Goal: Information Seeking & Learning: Learn about a topic

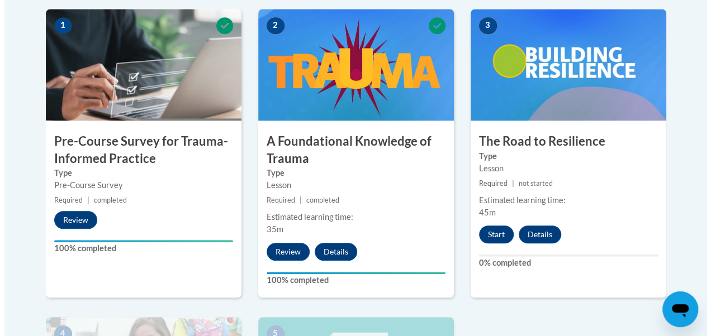
scroll to position [386, 0]
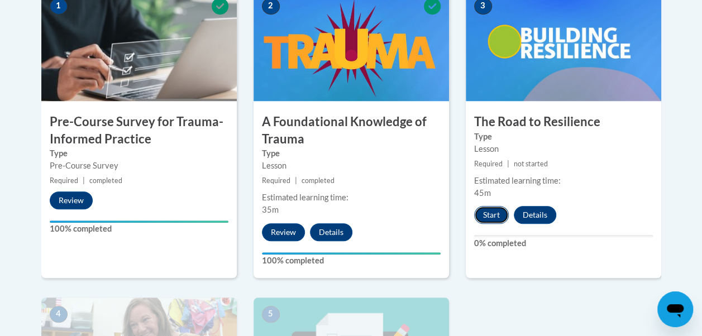
click at [490, 213] on button "Start" at bounding box center [491, 215] width 35 height 18
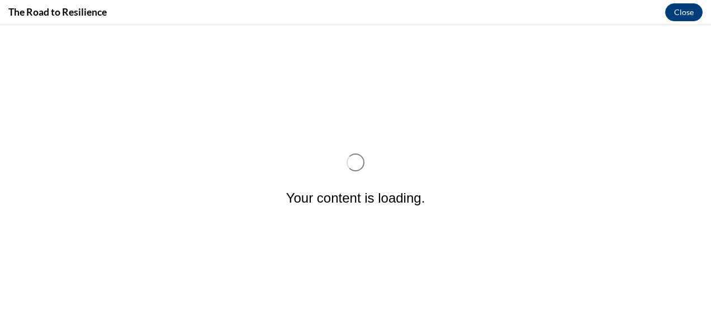
scroll to position [0, 0]
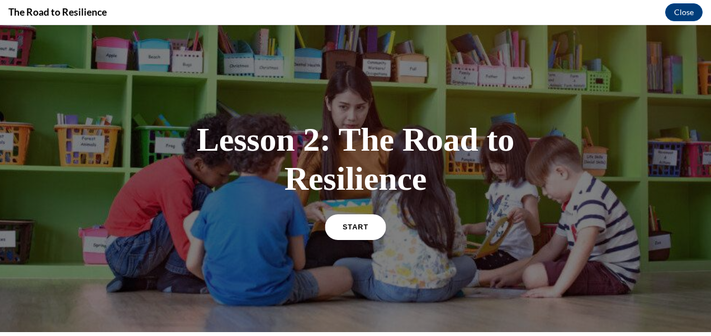
click at [362, 223] on span "START" at bounding box center [355, 227] width 26 height 8
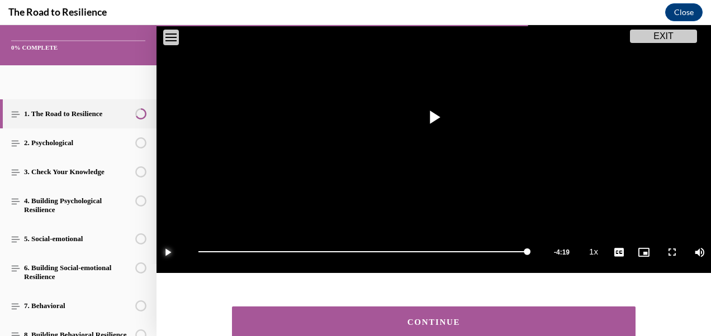
scroll to position [247, 0]
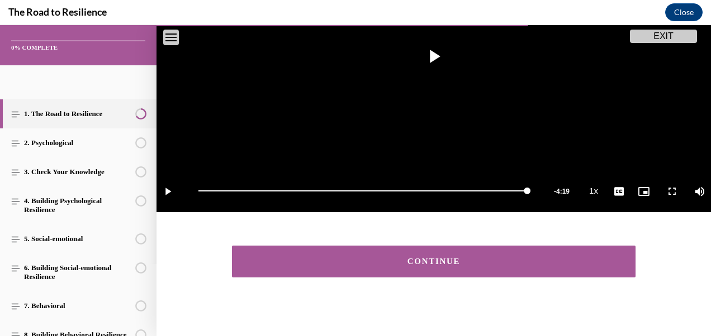
click at [397, 258] on div "CONTINUE" at bounding box center [433, 262] width 369 height 8
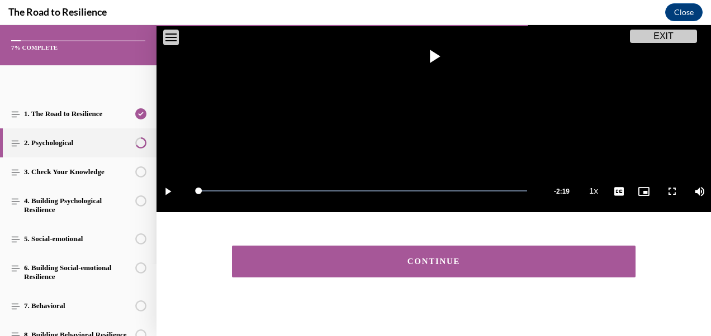
click at [375, 258] on div "CONTINUE" at bounding box center [433, 262] width 369 height 8
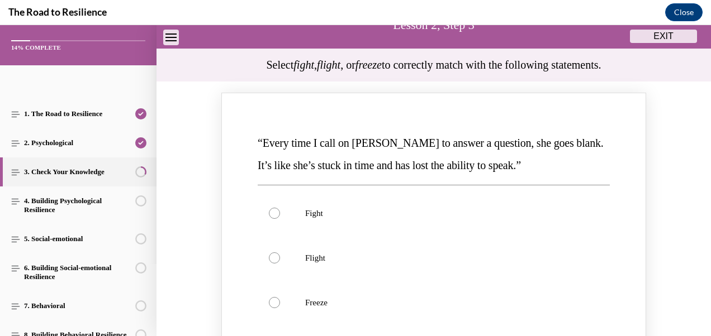
scroll to position [164, 0]
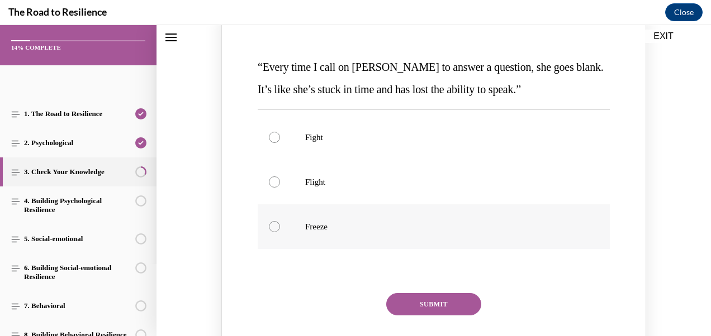
click at [274, 226] on div "Knowledge check: Multiple choice" at bounding box center [274, 226] width 11 height 11
click at [274, 226] on input "Freeze" at bounding box center [274, 226] width 11 height 11
radio input "true"
click at [426, 299] on button "SUBMIT" at bounding box center [433, 304] width 95 height 22
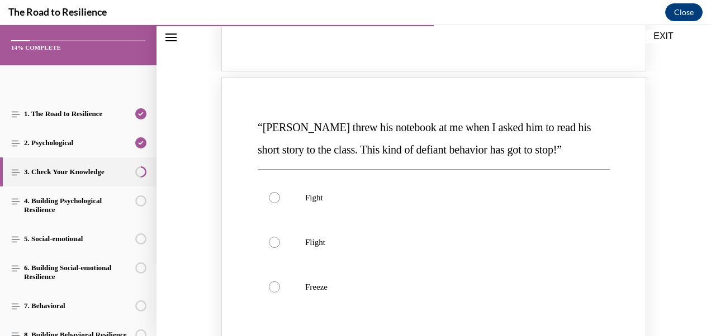
scroll to position [572, 0]
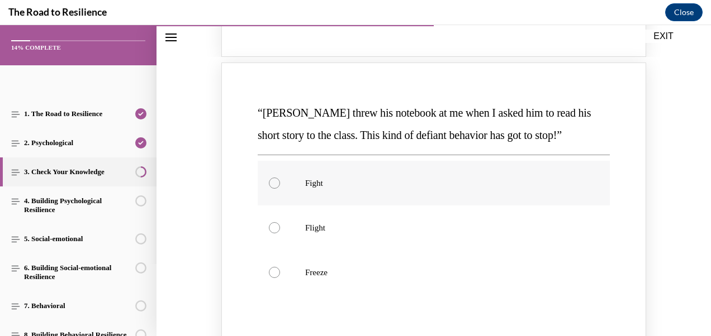
click at [274, 177] on label "Fight" at bounding box center [434, 183] width 352 height 45
click at [274, 178] on input "Fight" at bounding box center [274, 183] width 11 height 11
radio input "true"
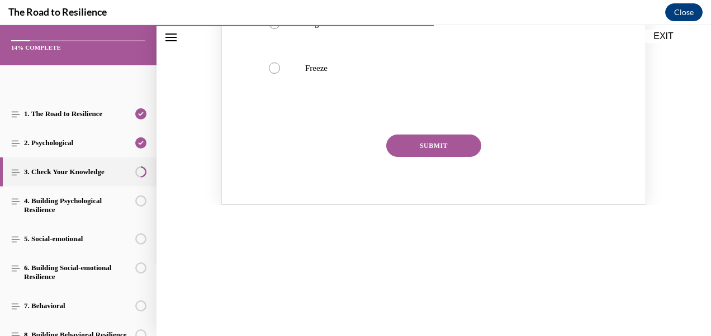
scroll to position [809, 0]
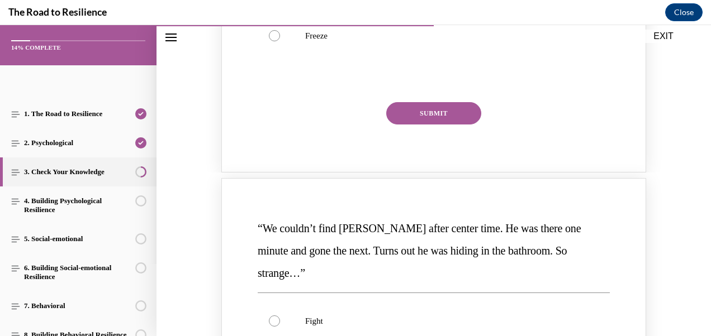
click at [403, 112] on button "SUBMIT" at bounding box center [433, 113] width 95 height 22
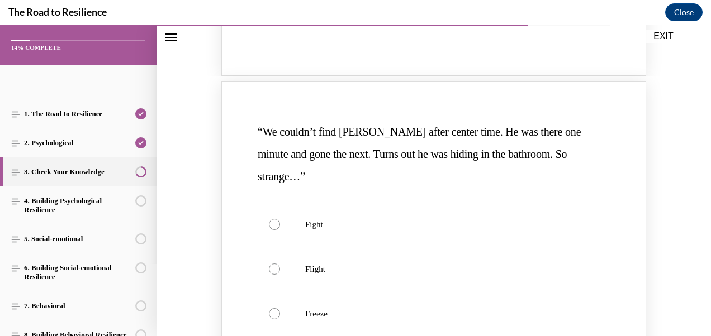
scroll to position [1030, 0]
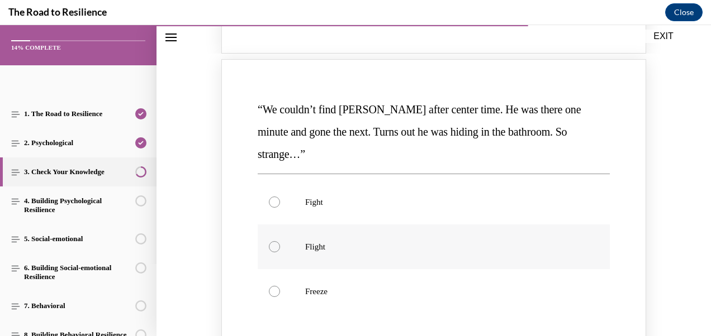
click at [274, 241] on div "Knowledge check: Multiple choice" at bounding box center [274, 246] width 11 height 11
click at [274, 241] on input "Flight" at bounding box center [274, 246] width 11 height 11
radio input "true"
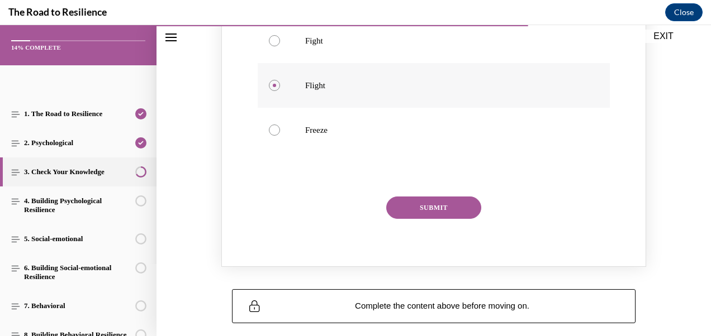
scroll to position [1217, 0]
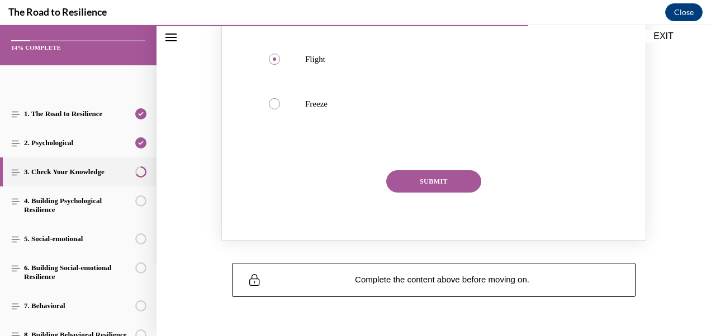
click at [419, 170] on button "SUBMIT" at bounding box center [433, 181] width 95 height 22
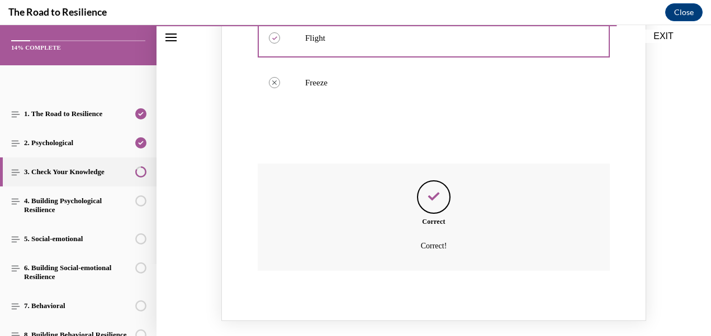
scroll to position [1317, 0]
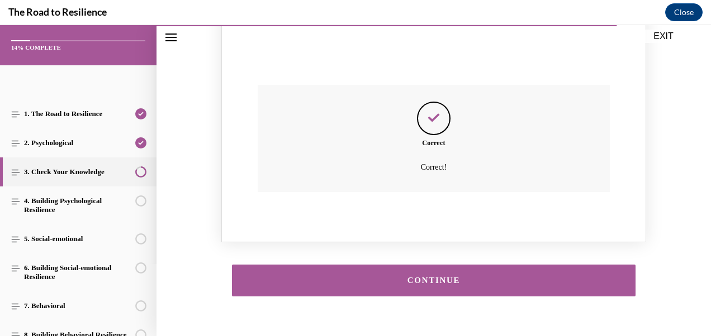
click at [404, 277] on div "CONTINUE" at bounding box center [433, 281] width 369 height 8
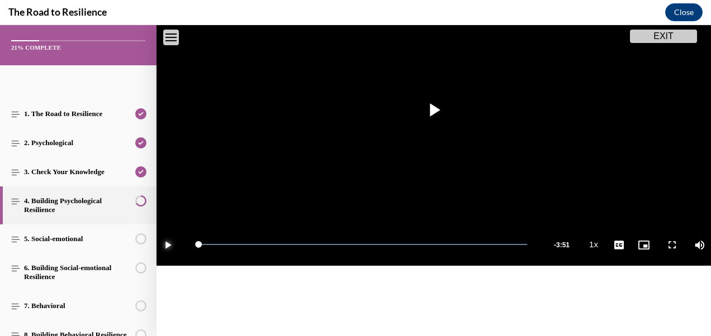
scroll to position [247, 0]
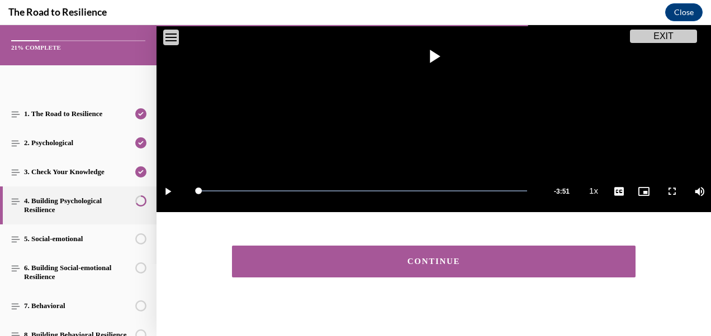
click at [368, 250] on button "CONTINUE" at bounding box center [433, 262] width 403 height 32
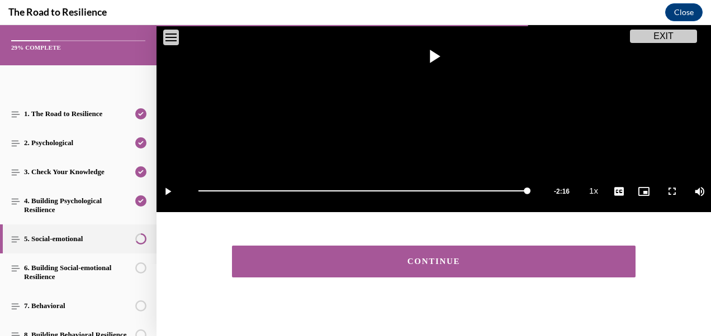
click at [397, 258] on div "CONTINUE" at bounding box center [433, 262] width 369 height 8
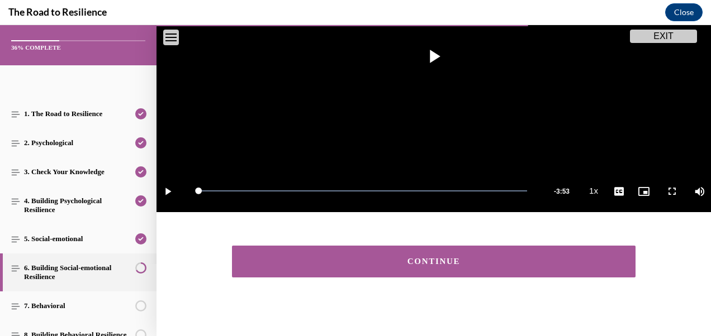
click at [378, 259] on div "CONTINUE" at bounding box center [433, 262] width 369 height 8
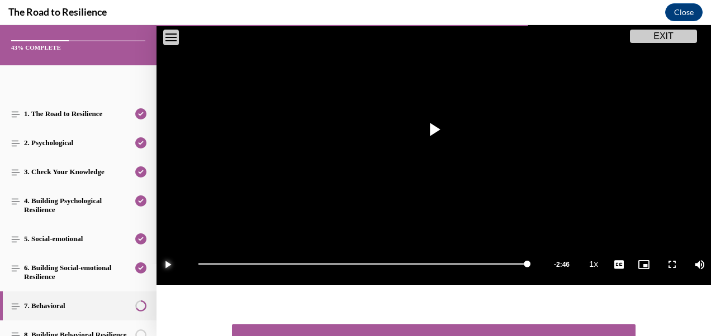
scroll to position [259, 0]
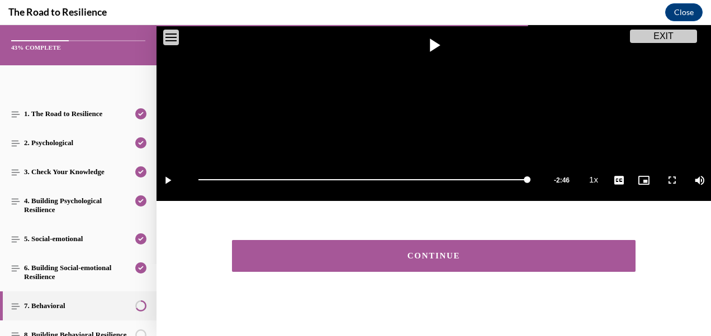
click at [368, 252] on div "CONTINUE" at bounding box center [433, 256] width 369 height 8
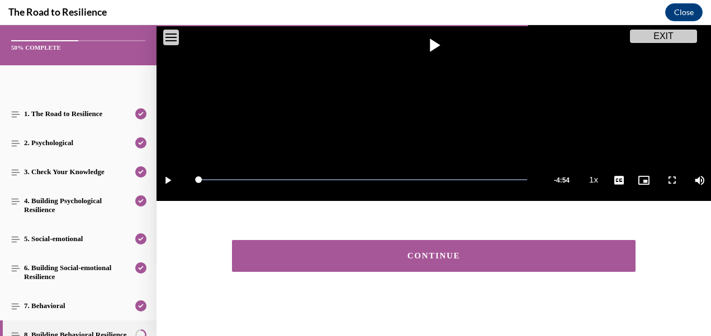
click at [389, 252] on div "CONTINUE" at bounding box center [433, 256] width 369 height 8
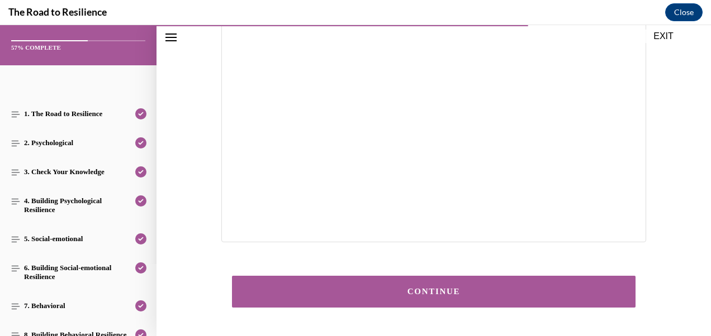
scroll to position [295, 0]
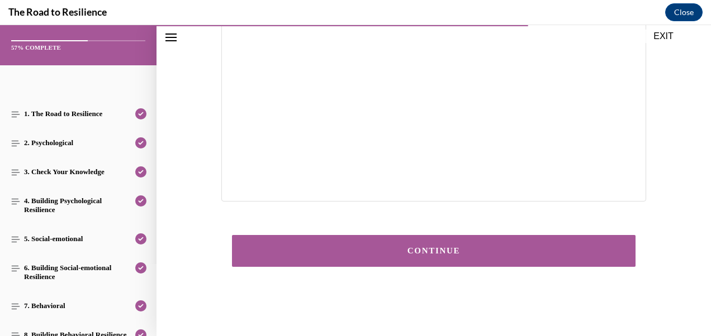
click at [437, 246] on button "CONTINUE" at bounding box center [433, 251] width 403 height 32
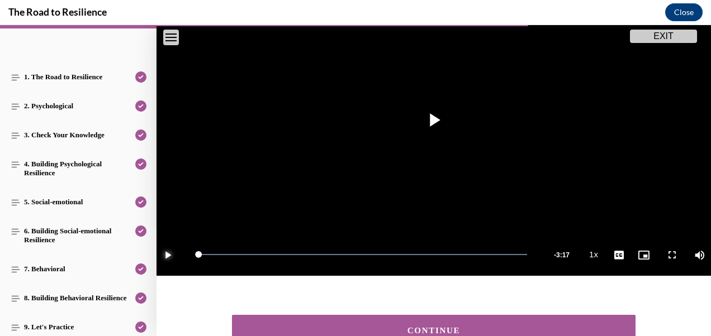
scroll to position [259, 0]
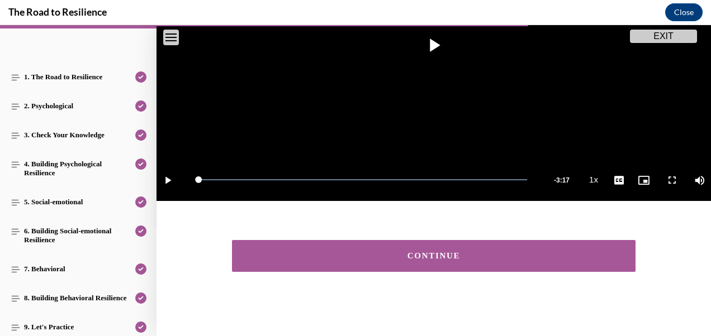
click at [394, 252] on div "CONTINUE" at bounding box center [433, 256] width 369 height 8
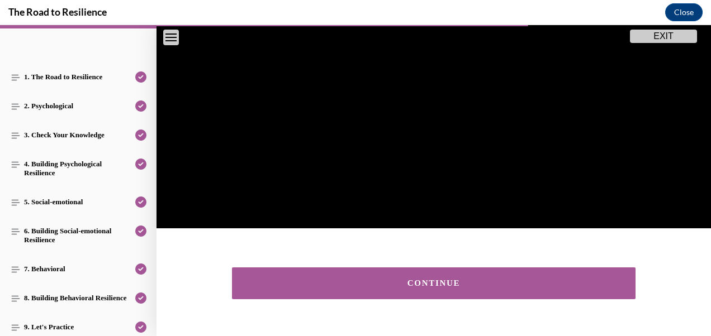
scroll to position [250, 0]
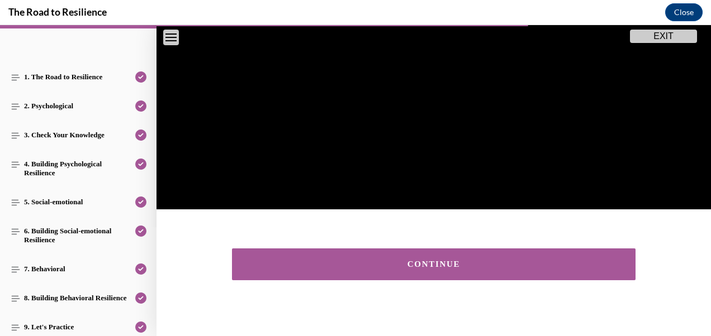
click at [428, 260] on div "CONTINUE" at bounding box center [433, 264] width 369 height 8
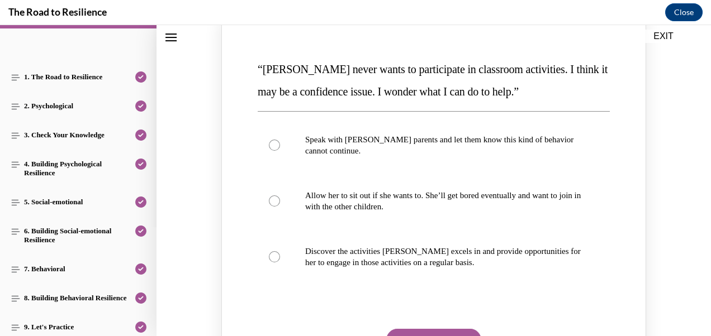
scroll to position [171, 0]
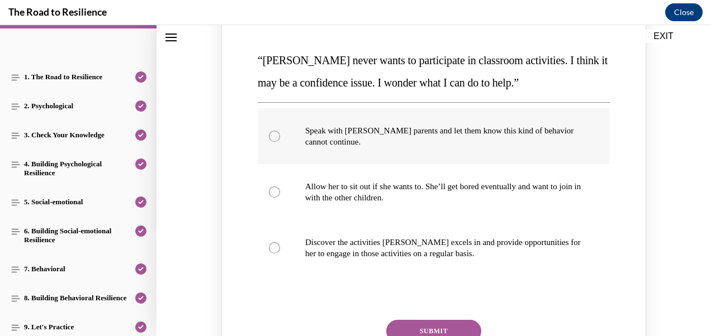
click at [274, 134] on div "Knowledge check: Multiple choice" at bounding box center [274, 136] width 11 height 11
click at [274, 134] on input "Speak with [PERSON_NAME] parents and let them know this kind of behavior cannot…" at bounding box center [274, 136] width 11 height 11
radio input "true"
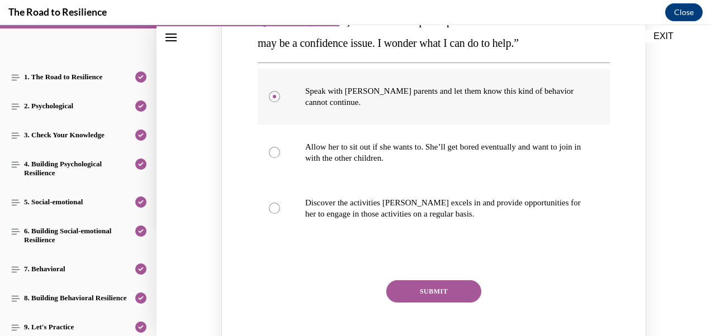
scroll to position [218, 0]
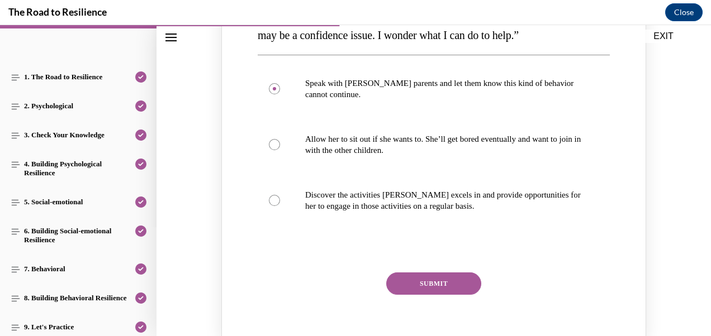
click at [420, 282] on button "SUBMIT" at bounding box center [433, 284] width 95 height 22
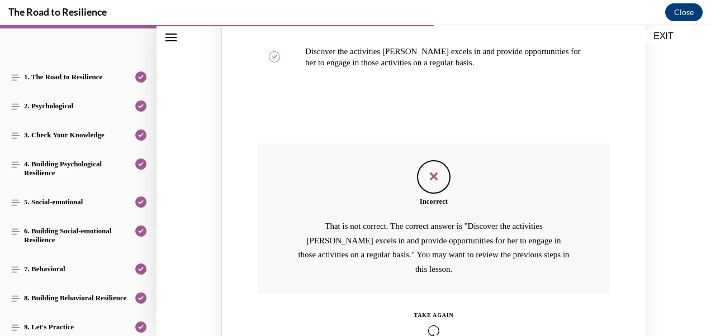
scroll to position [375, 0]
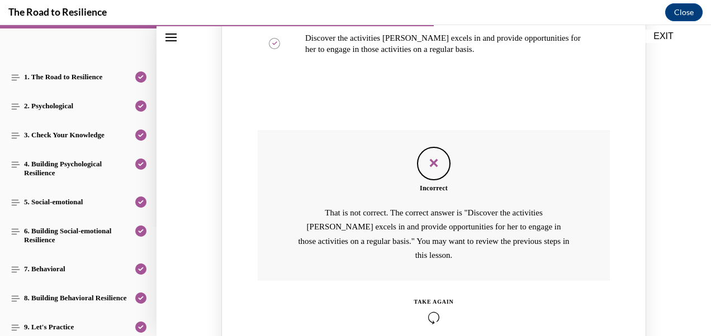
click at [429, 298] on div "TAKE AGAIN" at bounding box center [434, 302] width 40 height 8
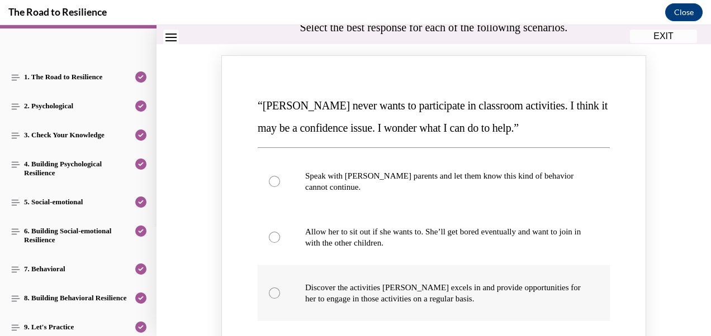
click at [272, 288] on div "Knowledge check: Multiple choice" at bounding box center [274, 293] width 11 height 11
click at [272, 288] on input "Discover the activities [PERSON_NAME] excels in and provide opportunities for h…" at bounding box center [274, 293] width 11 height 11
radio input "true"
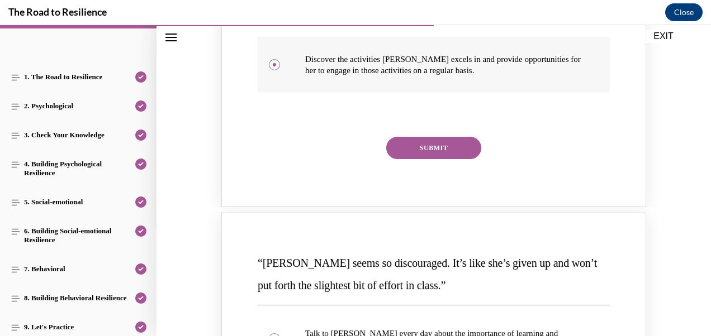
scroll to position [356, 0]
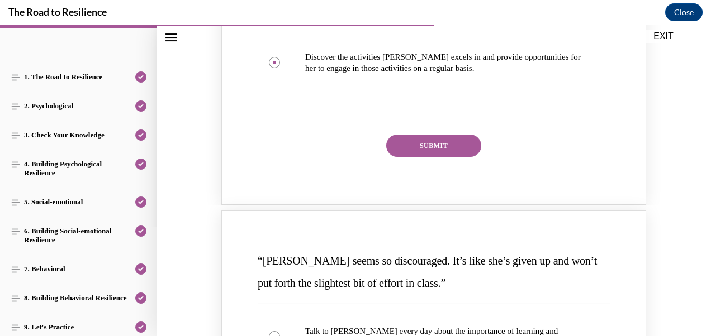
click at [427, 143] on button "SUBMIT" at bounding box center [433, 146] width 95 height 22
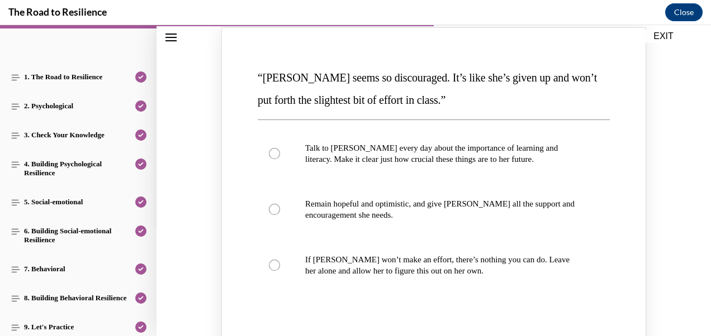
scroll to position [655, 0]
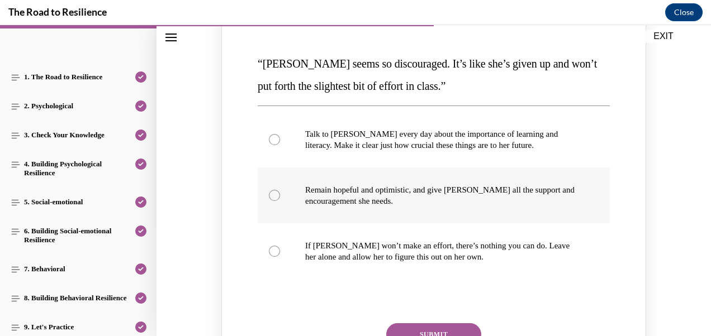
click at [272, 193] on div "Knowledge check: Multiple choice" at bounding box center [274, 195] width 11 height 11
click at [272, 193] on input "Remain hopeful and optimistic, and give [PERSON_NAME] all the support and encou…" at bounding box center [274, 195] width 11 height 11
radio input "true"
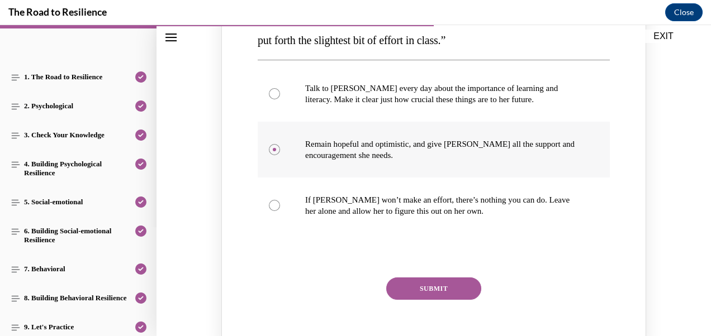
scroll to position [702, 0]
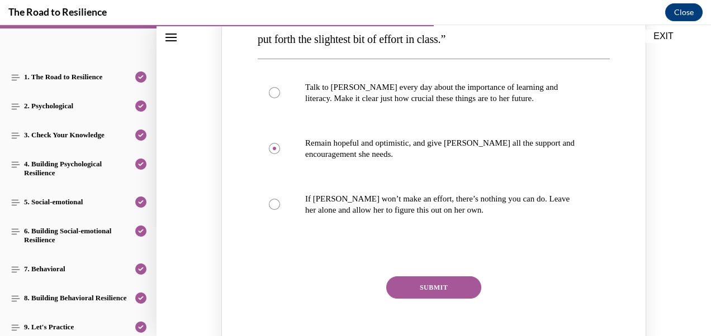
click at [411, 289] on button "SUBMIT" at bounding box center [433, 288] width 95 height 22
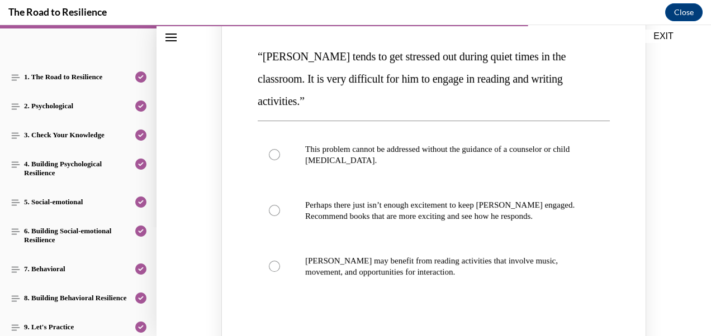
scroll to position [1168, 0]
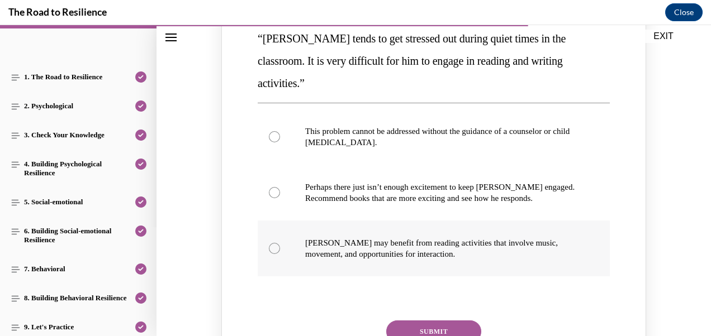
click at [276, 223] on label "[PERSON_NAME] may benefit from reading activities that involve music, movement,…" at bounding box center [434, 249] width 352 height 56
click at [276, 243] on input "[PERSON_NAME] may benefit from reading activities that involve music, movement,…" at bounding box center [274, 248] width 11 height 11
radio input "true"
click at [413, 321] on button "SUBMIT" at bounding box center [433, 332] width 95 height 22
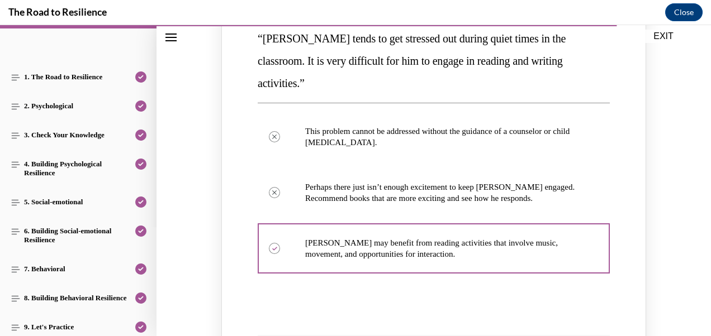
click at [410, 321] on button "SUBMIT" at bounding box center [433, 332] width 95 height 22
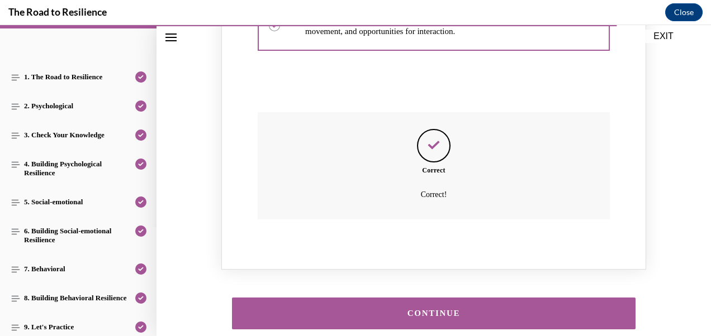
scroll to position [1429, 0]
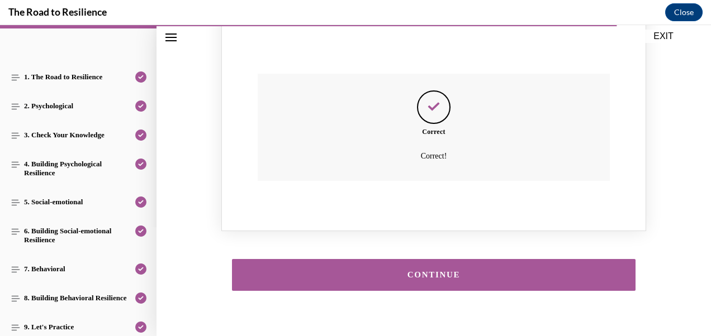
click at [397, 271] on div "CONTINUE" at bounding box center [433, 275] width 369 height 8
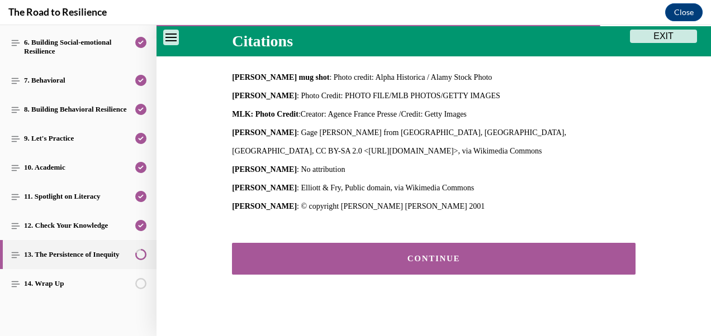
scroll to position [459, 0]
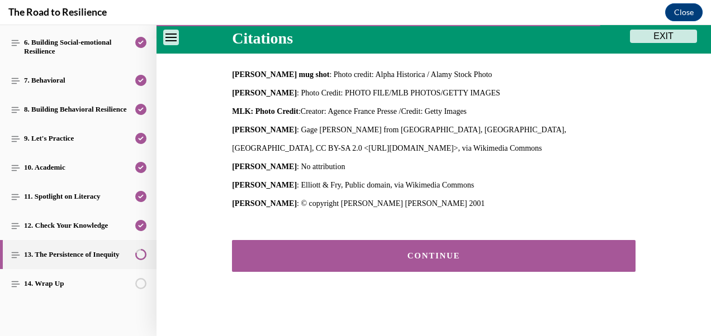
click at [466, 245] on button "CONTINUE" at bounding box center [433, 256] width 403 height 32
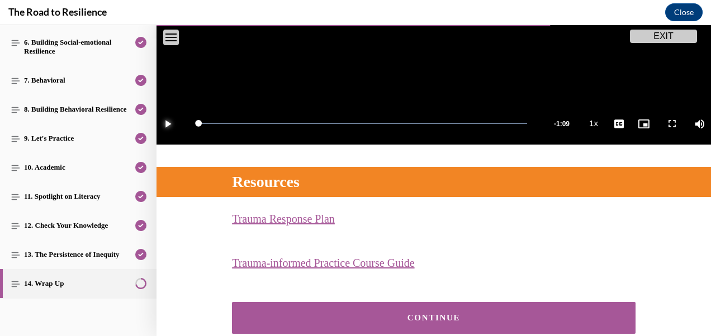
scroll to position [354, 0]
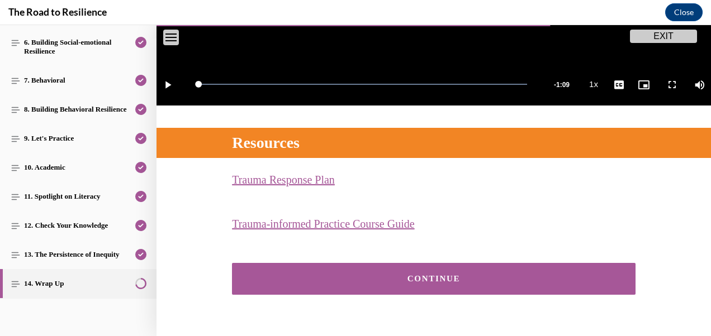
click at [471, 275] on div "CONTINUE" at bounding box center [433, 279] width 369 height 8
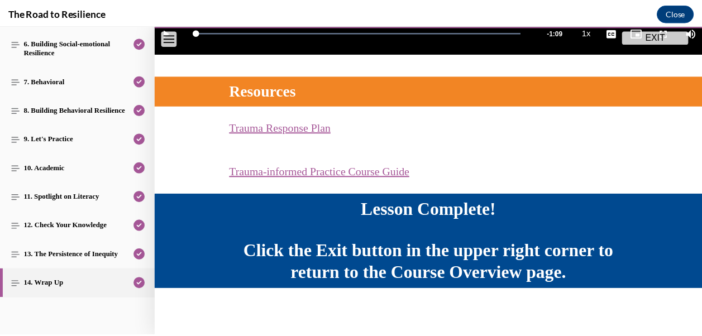
scroll to position [407, 0]
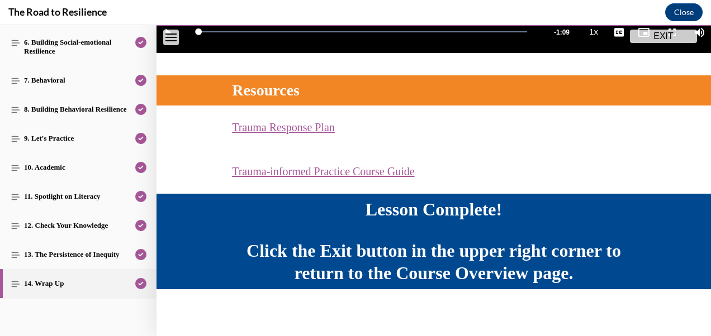
click at [646, 38] on button "EXIT" at bounding box center [663, 36] width 67 height 13
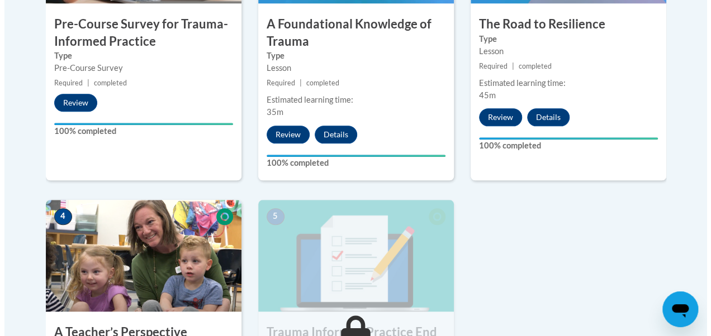
scroll to position [601, 0]
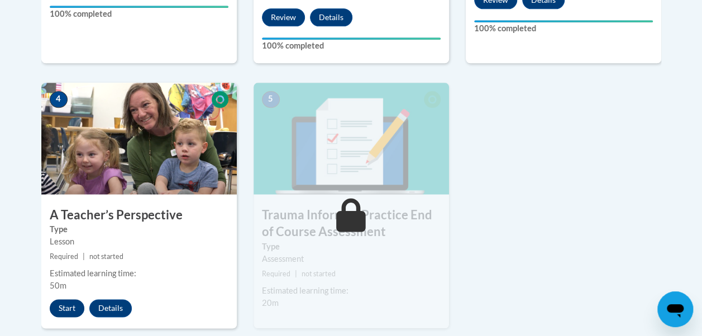
click at [68, 304] on button "Start" at bounding box center [67, 308] width 35 height 18
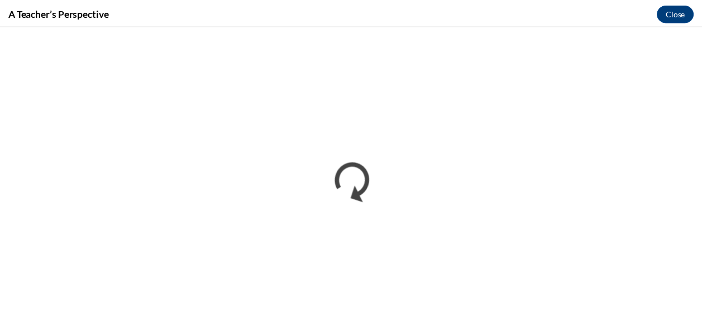
scroll to position [0, 0]
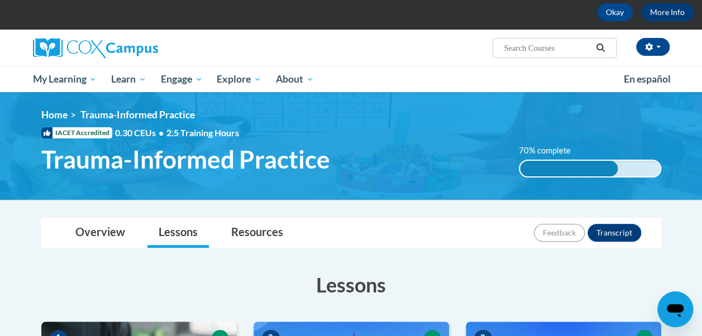
scroll to position [46, 0]
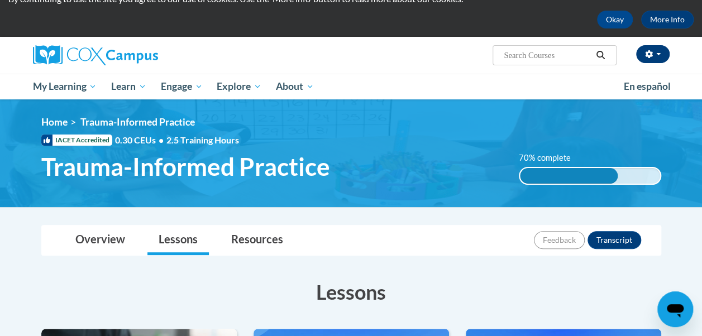
click at [659, 54] on span "button" at bounding box center [658, 54] width 4 height 2
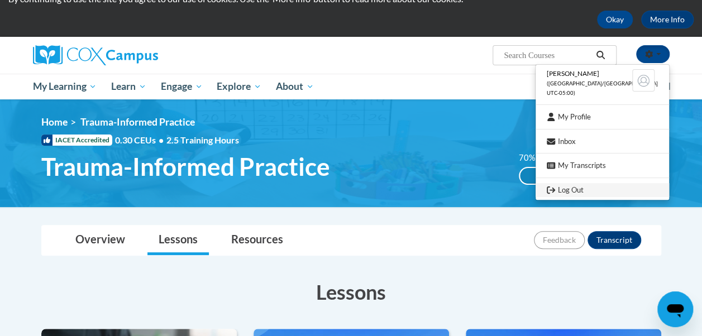
click at [589, 190] on link "Log Out" at bounding box center [603, 190] width 134 height 14
